Goal: Task Accomplishment & Management: Manage account settings

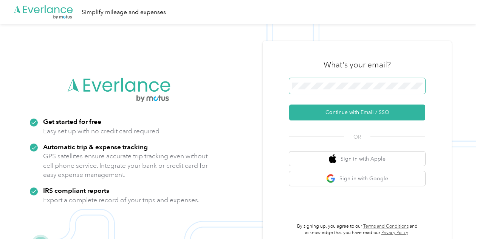
click at [337, 90] on span at bounding box center [357, 86] width 136 height 16
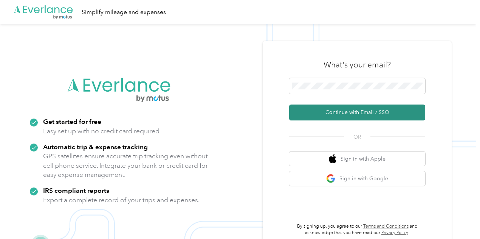
click at [359, 111] on button "Continue with Email / SSO" at bounding box center [357, 112] width 136 height 16
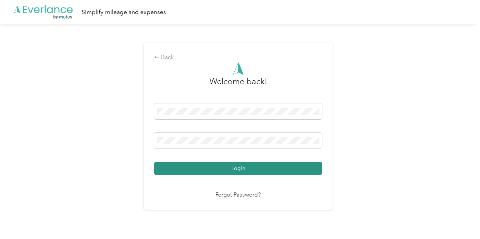
click at [244, 167] on button "Login" at bounding box center [238, 168] width 168 height 13
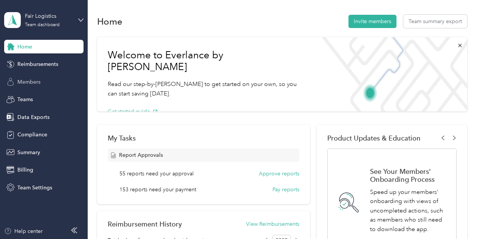
click at [42, 82] on div "Members" at bounding box center [43, 82] width 79 height 14
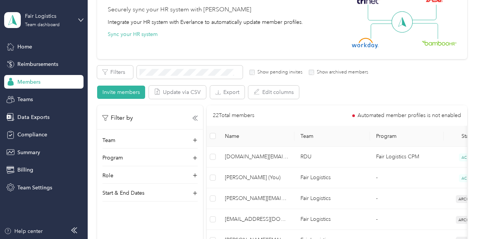
scroll to position [113, 0]
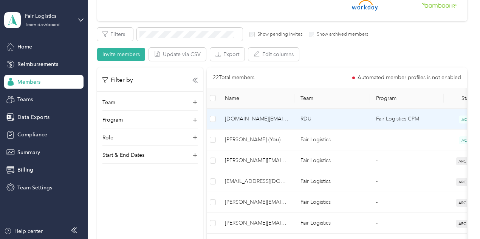
click at [276, 120] on span "[DOMAIN_NAME][EMAIL_ADDRESS][DOMAIN_NAME]" at bounding box center [257, 119] width 64 height 8
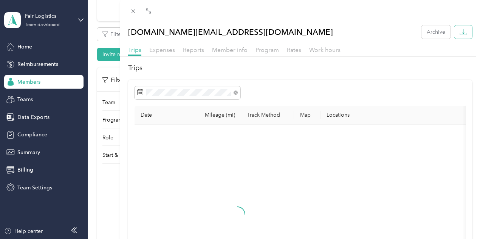
click at [461, 32] on icon "button" at bounding box center [463, 31] width 7 height 7
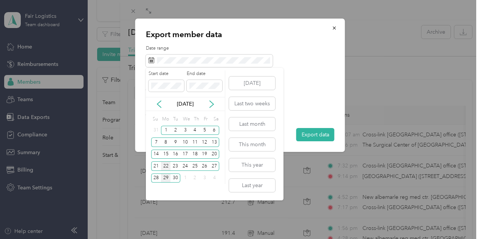
click at [166, 166] on div "22" at bounding box center [166, 165] width 10 height 9
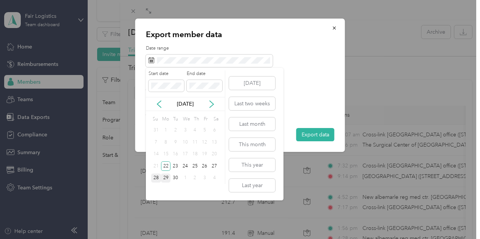
click at [157, 176] on div "28" at bounding box center [156, 177] width 10 height 9
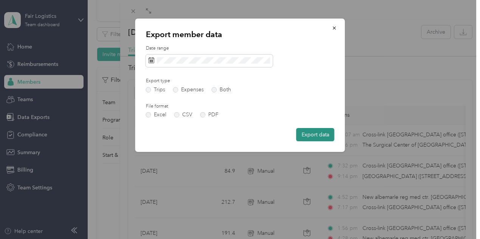
click at [315, 135] on button "Export data" at bounding box center [316, 134] width 38 height 13
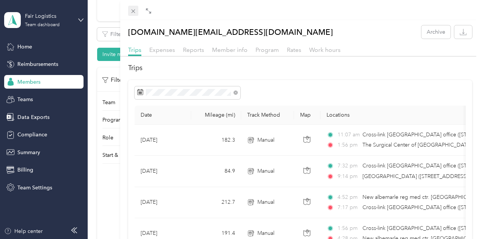
click at [139, 9] on span at bounding box center [133, 11] width 11 height 11
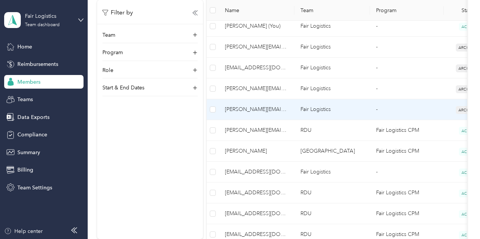
scroll to position [265, 0]
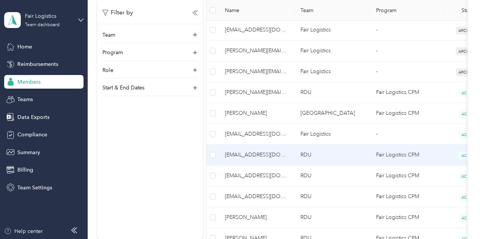
click at [253, 153] on span "[EMAIL_ADDRESS][DOMAIN_NAME]" at bounding box center [257, 155] width 64 height 8
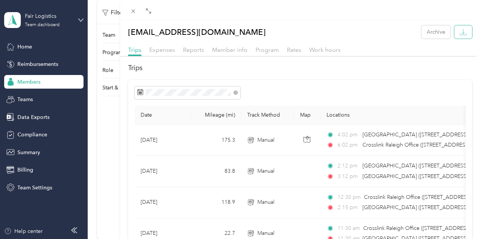
click at [461, 34] on icon "button" at bounding box center [463, 31] width 7 height 7
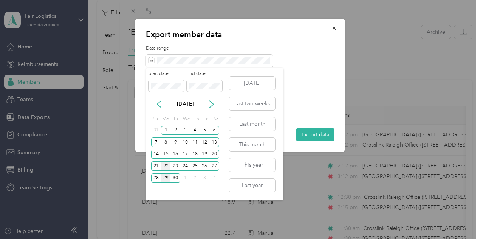
click at [168, 164] on div "22" at bounding box center [166, 165] width 10 height 9
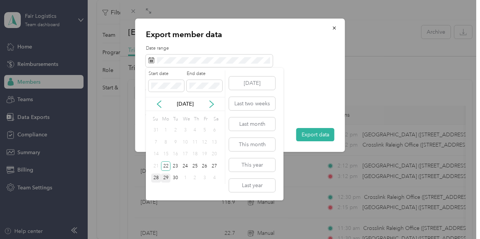
click at [157, 179] on div "28" at bounding box center [156, 177] width 10 height 9
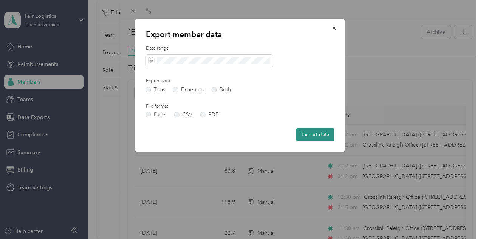
click at [308, 131] on button "Export data" at bounding box center [316, 134] width 38 height 13
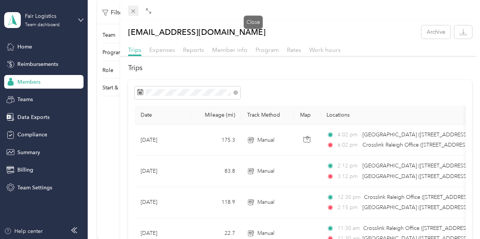
click at [137, 11] on icon at bounding box center [133, 11] width 6 height 6
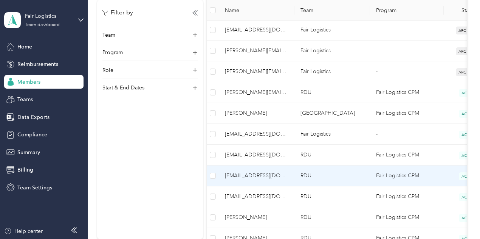
click at [265, 173] on span "[EMAIL_ADDRESS][DOMAIN_NAME]" at bounding box center [257, 175] width 64 height 8
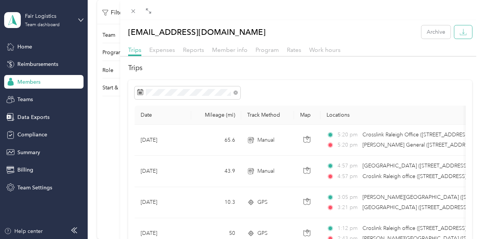
click at [460, 34] on icon "button" at bounding box center [463, 31] width 7 height 7
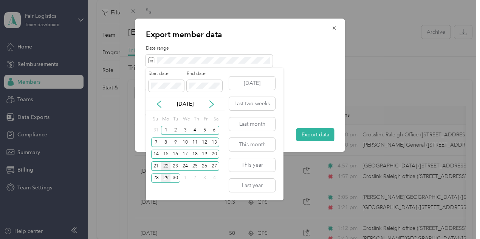
click at [163, 164] on div "22" at bounding box center [166, 165] width 10 height 9
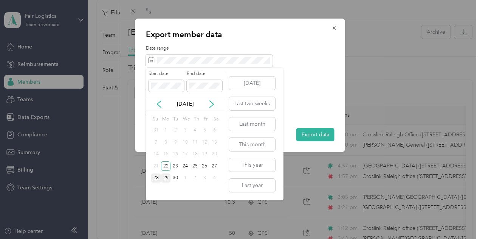
click at [156, 180] on div "28" at bounding box center [156, 177] width 10 height 9
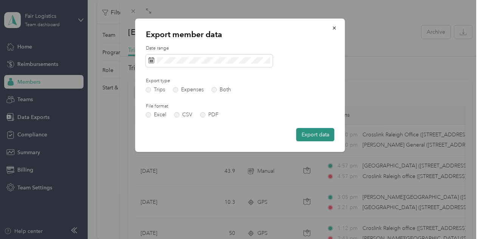
click at [306, 131] on button "Export data" at bounding box center [316, 134] width 38 height 13
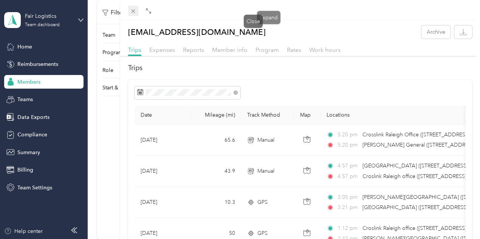
click at [137, 9] on icon at bounding box center [133, 11] width 6 height 6
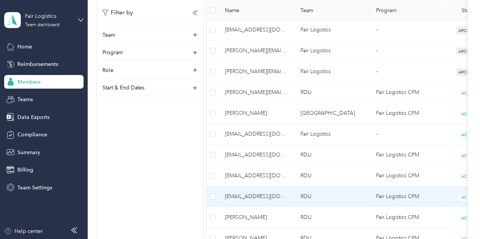
click at [261, 193] on span "[EMAIL_ADDRESS][DOMAIN_NAME]" at bounding box center [257, 196] width 64 height 8
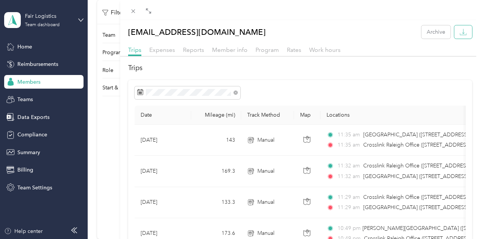
click at [460, 33] on icon "button" at bounding box center [463, 31] width 7 height 7
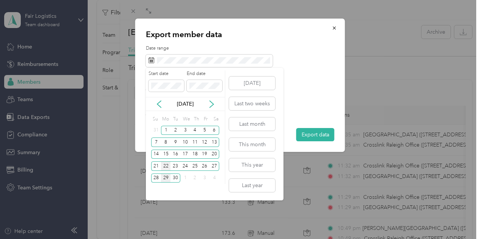
click at [165, 163] on div "22" at bounding box center [166, 165] width 10 height 9
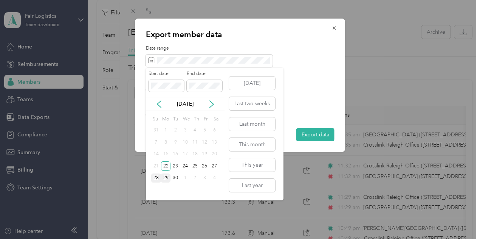
click at [157, 177] on div "28" at bounding box center [156, 177] width 10 height 9
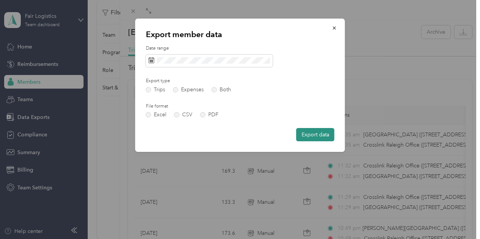
click at [315, 137] on button "Export data" at bounding box center [316, 134] width 38 height 13
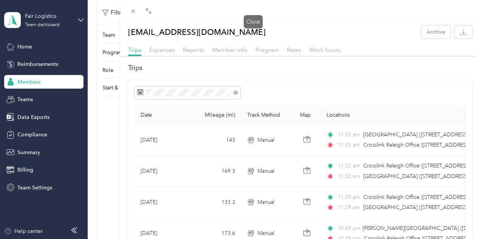
click at [137, 13] on icon at bounding box center [133, 11] width 6 height 6
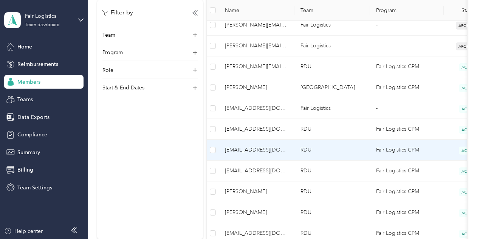
scroll to position [303, 0]
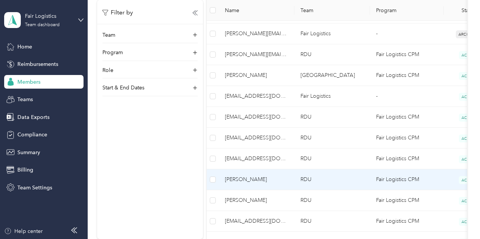
click at [258, 177] on span "[PERSON_NAME]" at bounding box center [257, 179] width 64 height 8
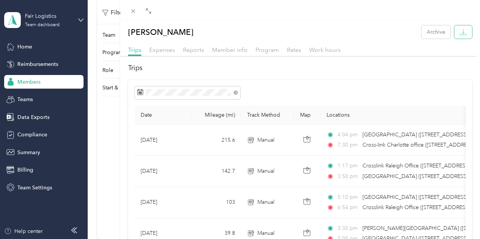
click at [464, 34] on button "button" at bounding box center [464, 31] width 18 height 13
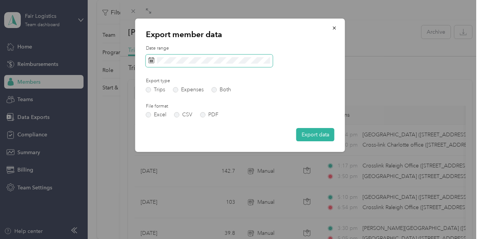
click at [187, 56] on span at bounding box center [209, 60] width 127 height 13
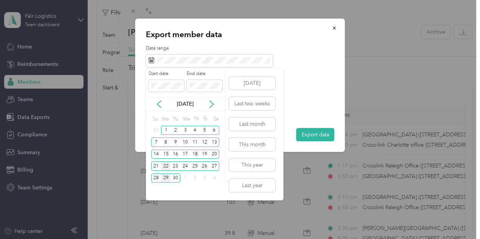
click at [166, 166] on div "22" at bounding box center [166, 165] width 10 height 9
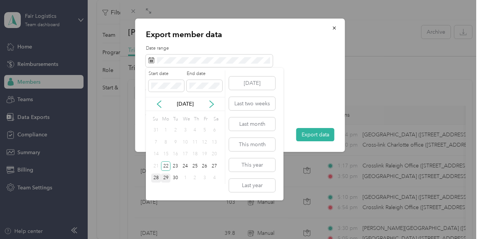
click at [156, 179] on div "28" at bounding box center [156, 177] width 10 height 9
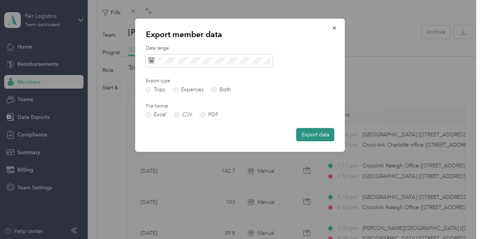
click at [314, 136] on button "Export data" at bounding box center [316, 134] width 38 height 13
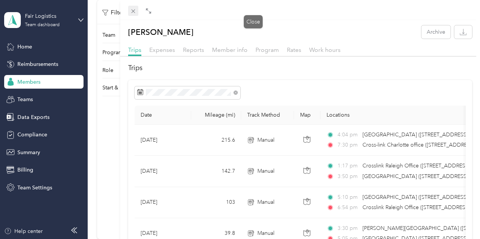
click at [137, 8] on icon at bounding box center [133, 11] width 6 height 6
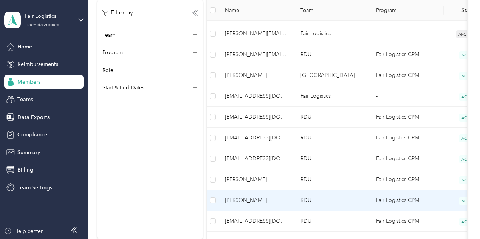
click at [254, 199] on span "[PERSON_NAME]" at bounding box center [257, 200] width 64 height 8
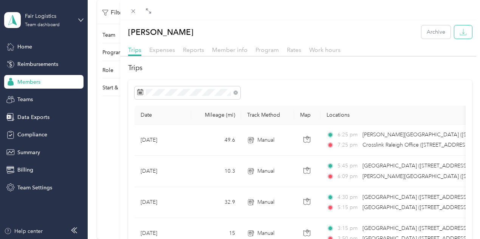
click at [458, 37] on button "button" at bounding box center [464, 31] width 18 height 13
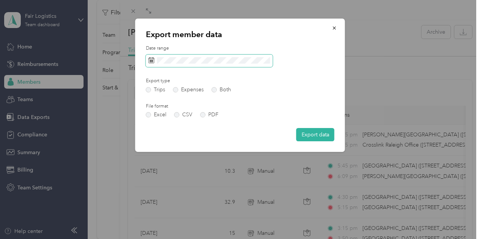
click at [220, 64] on span at bounding box center [209, 60] width 127 height 13
click at [226, 56] on span at bounding box center [209, 60] width 127 height 13
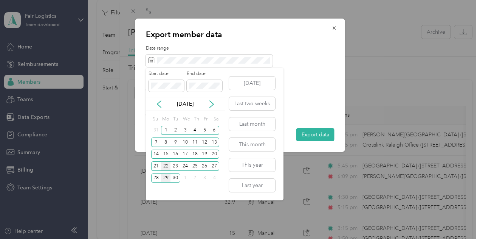
click at [163, 164] on div "22" at bounding box center [166, 165] width 10 height 9
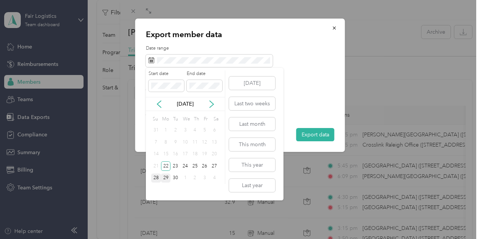
click at [157, 176] on div "28" at bounding box center [156, 177] width 10 height 9
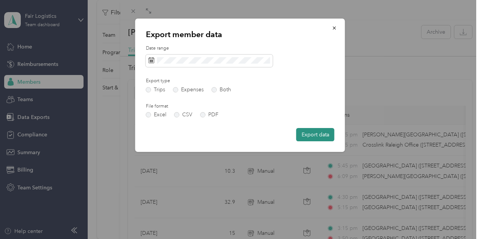
click at [315, 134] on button "Export data" at bounding box center [316, 134] width 38 height 13
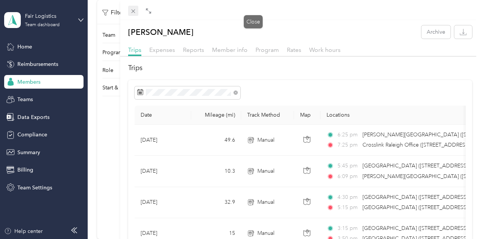
click at [135, 12] on icon at bounding box center [133, 11] width 4 height 4
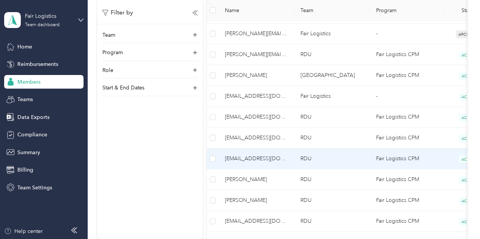
scroll to position [340, 0]
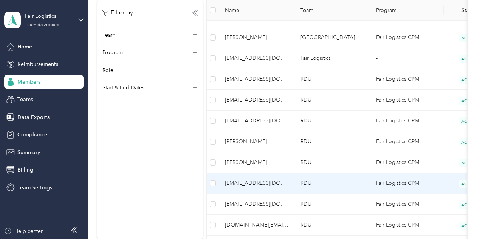
click at [253, 180] on span "[EMAIL_ADDRESS][DOMAIN_NAME]" at bounding box center [257, 183] width 64 height 8
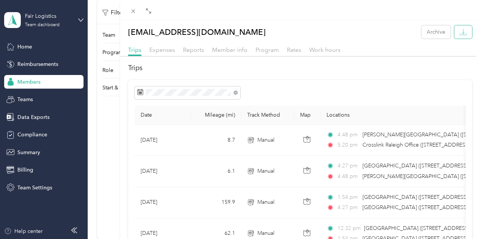
click at [461, 32] on button "button" at bounding box center [464, 31] width 18 height 13
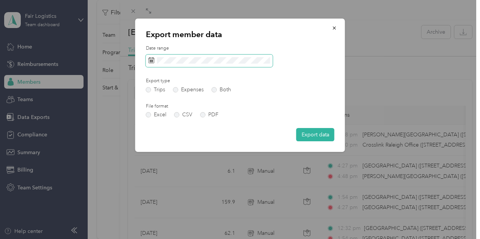
click at [238, 64] on span at bounding box center [209, 60] width 127 height 13
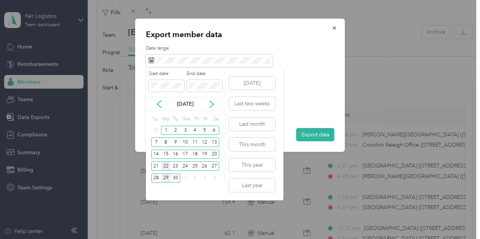
click at [168, 162] on div "22" at bounding box center [166, 165] width 10 height 9
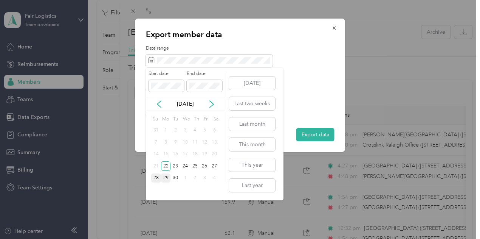
click at [158, 177] on div "28" at bounding box center [156, 177] width 10 height 9
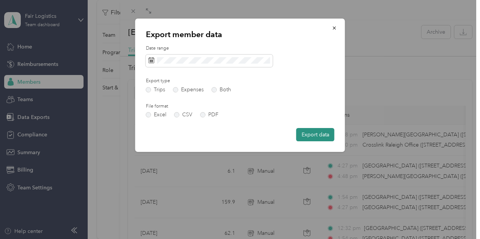
click at [320, 135] on button "Export data" at bounding box center [316, 134] width 38 height 13
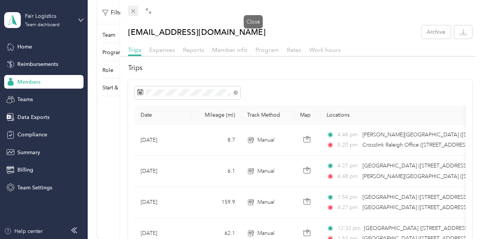
click at [137, 10] on icon at bounding box center [133, 11] width 6 height 6
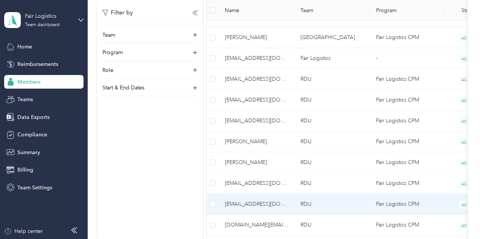
click at [254, 202] on span "[EMAIL_ADDRESS][DOMAIN_NAME]" at bounding box center [257, 204] width 64 height 8
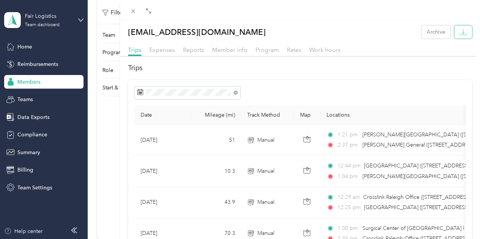
click at [460, 33] on icon "button" at bounding box center [463, 31] width 7 height 7
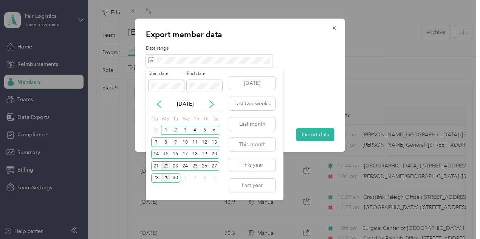
click at [166, 168] on div "22" at bounding box center [166, 165] width 10 height 9
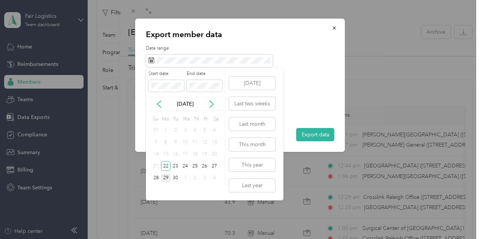
click at [151, 184] on div "Start date End date [DATE] Su Mo Tu We Th Fr Sa 31 1 2 3 4 5 6 7 8 9 10 11 12 1…" at bounding box center [185, 134] width 79 height 132
click at [156, 178] on div "28" at bounding box center [156, 177] width 10 height 9
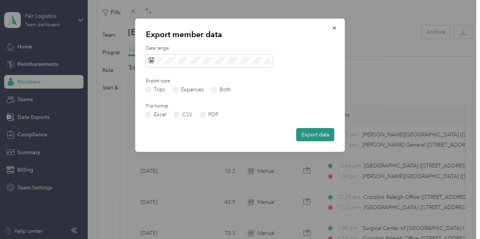
click at [308, 132] on button "Export data" at bounding box center [316, 134] width 38 height 13
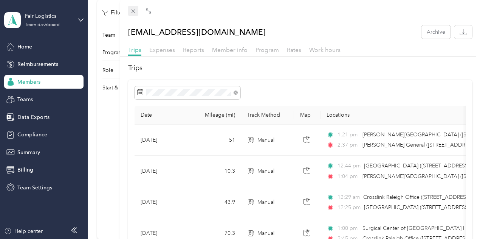
click at [137, 14] on icon at bounding box center [133, 11] width 6 height 6
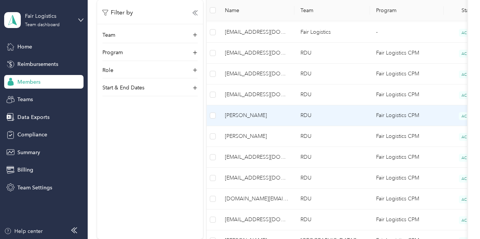
scroll to position [378, 0]
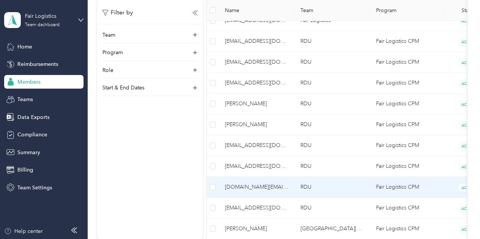
click at [265, 185] on span "[DOMAIN_NAME][EMAIL_ADDRESS][DOMAIN_NAME]" at bounding box center [257, 187] width 64 height 8
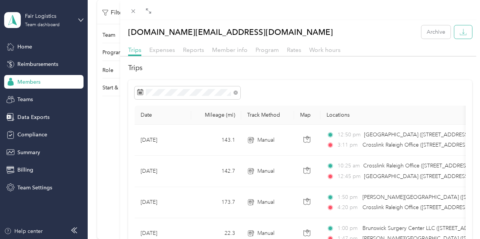
click at [462, 35] on button "button" at bounding box center [464, 31] width 18 height 13
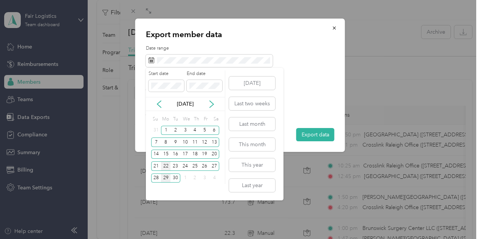
click at [167, 164] on div "22" at bounding box center [166, 165] width 10 height 9
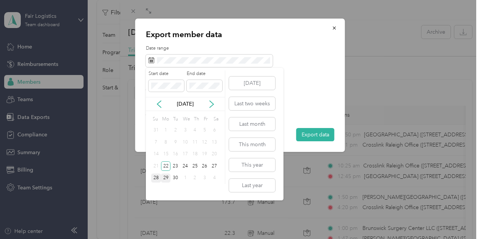
click at [157, 177] on div "28" at bounding box center [156, 177] width 10 height 9
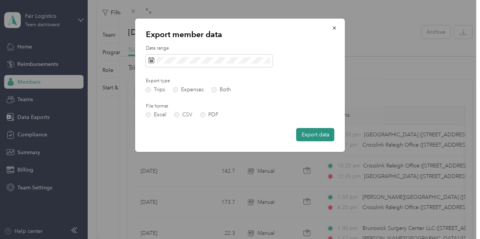
click at [323, 133] on button "Export data" at bounding box center [316, 134] width 38 height 13
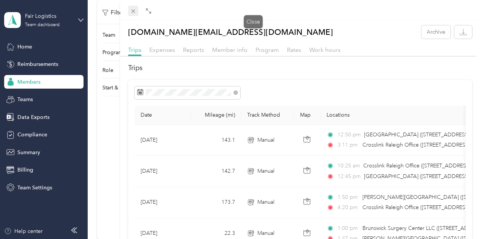
click at [137, 12] on icon at bounding box center [133, 11] width 6 height 6
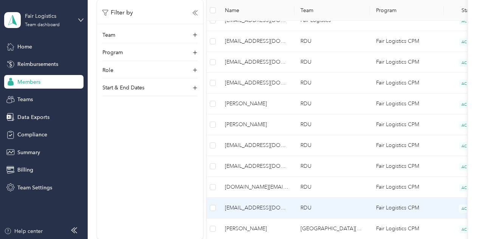
click at [256, 204] on span "[EMAIL_ADDRESS][DOMAIN_NAME]" at bounding box center [257, 208] width 64 height 8
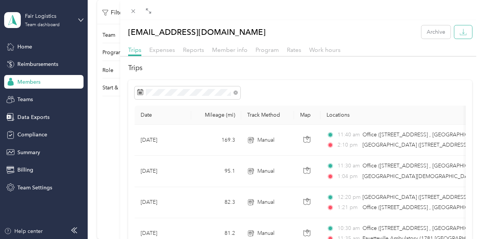
click at [461, 31] on icon "button" at bounding box center [463, 31] width 7 height 7
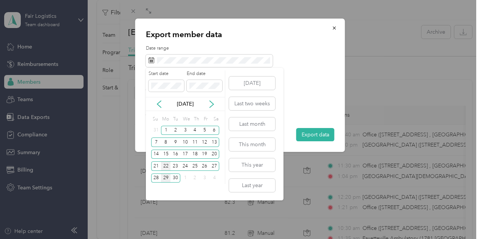
click at [163, 164] on div "22" at bounding box center [166, 165] width 10 height 9
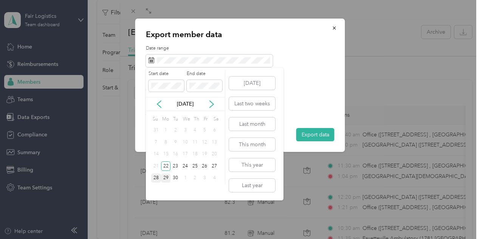
click at [155, 176] on div "28" at bounding box center [156, 177] width 10 height 9
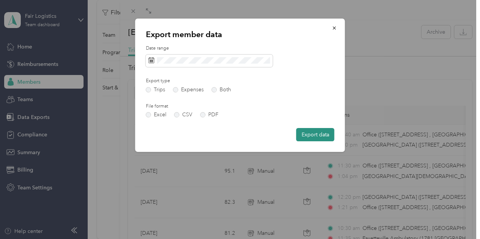
click at [326, 136] on button "Export data" at bounding box center [316, 134] width 38 height 13
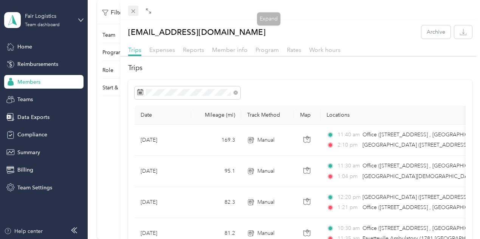
click at [137, 12] on icon at bounding box center [133, 11] width 6 height 6
